Goal: Transaction & Acquisition: Purchase product/service

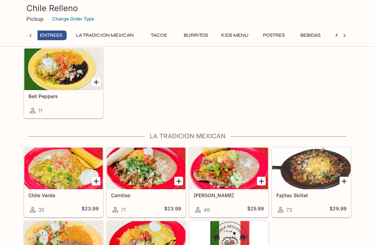
click at [98, 181] on icon "Add Chile Verde" at bounding box center [96, 181] width 5 height 5
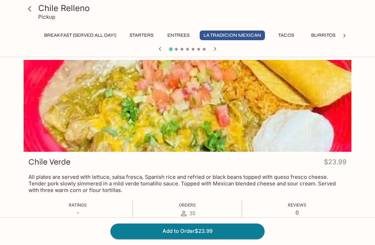
click at [32, 10] on icon at bounding box center [30, 9] width 12 height 12
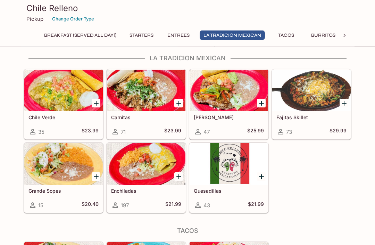
scroll to position [448, 0]
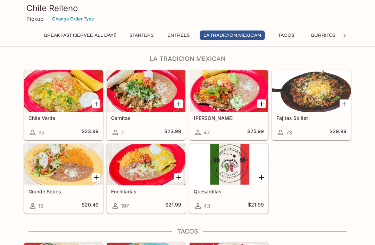
click at [181, 103] on icon "Add Carnitas" at bounding box center [179, 104] width 8 height 8
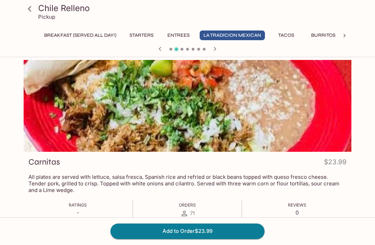
click at [27, 12] on icon at bounding box center [30, 9] width 12 height 12
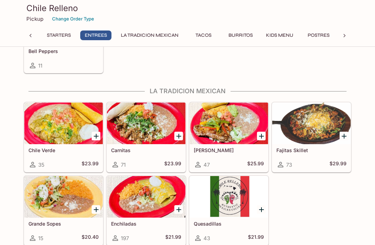
scroll to position [415, 0]
